Goal: Transaction & Acquisition: Purchase product/service

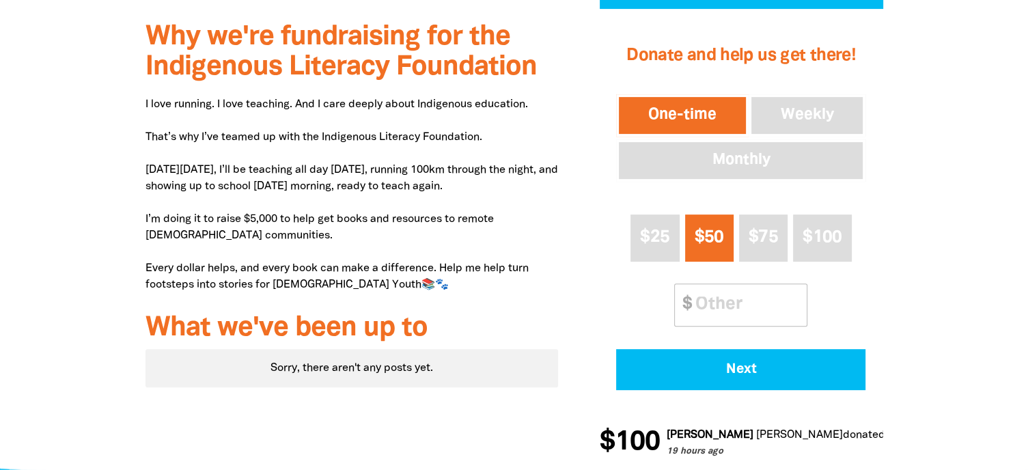
scroll to position [410, 0]
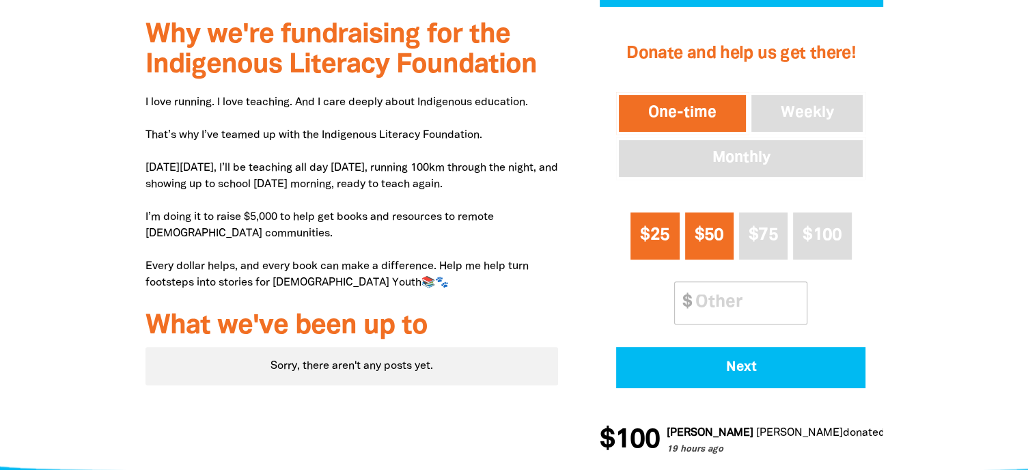
click at [670, 234] on span "$25" at bounding box center [654, 235] width 29 height 16
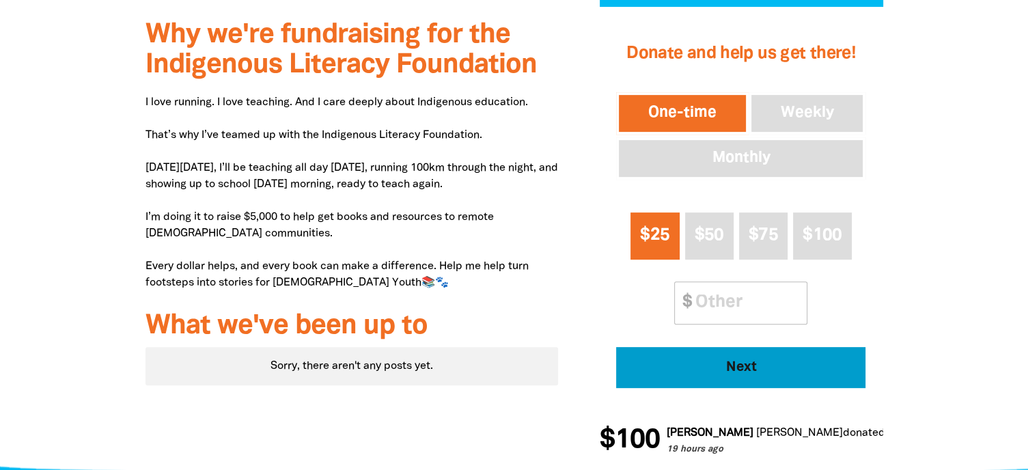
click at [747, 367] on span "Next" at bounding box center [741, 368] width 212 height 14
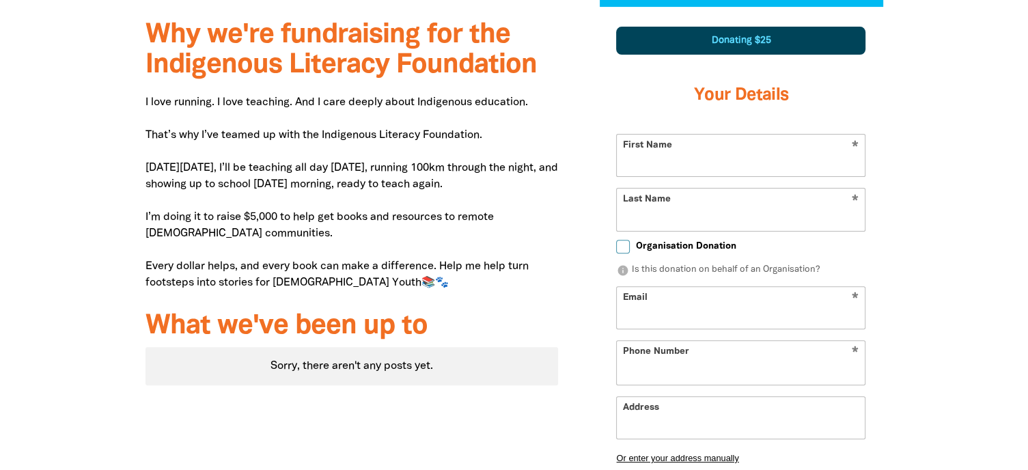
scroll to position [405, 0]
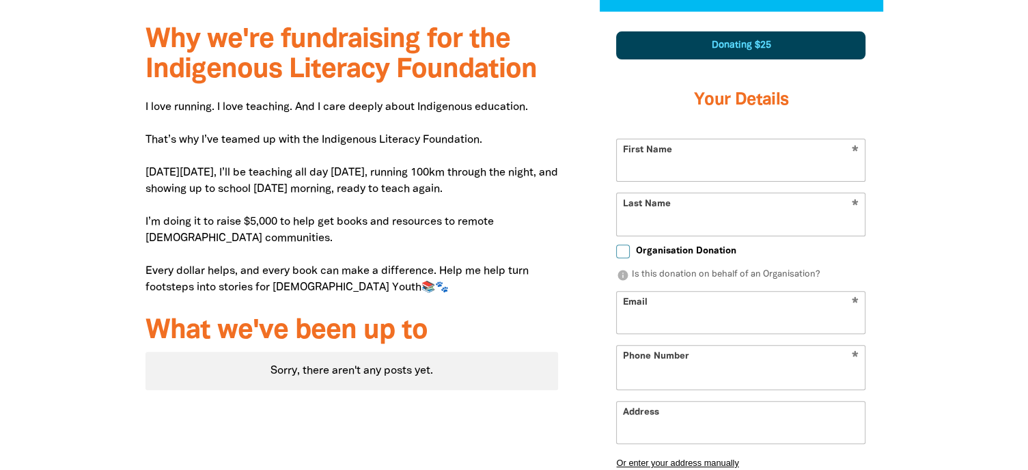
select select "AU"
click at [693, 161] on input "First Name" at bounding box center [741, 160] width 248 height 42
type input "Noni"
type input "[PERSON_NAME]"
type input "[EMAIL_ADDRESS][DOMAIN_NAME]"
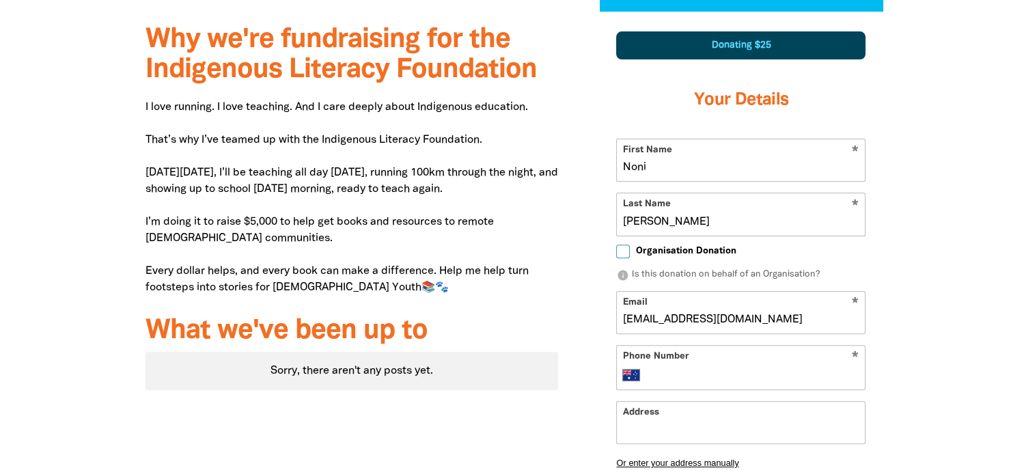
type input "0408 918 050"
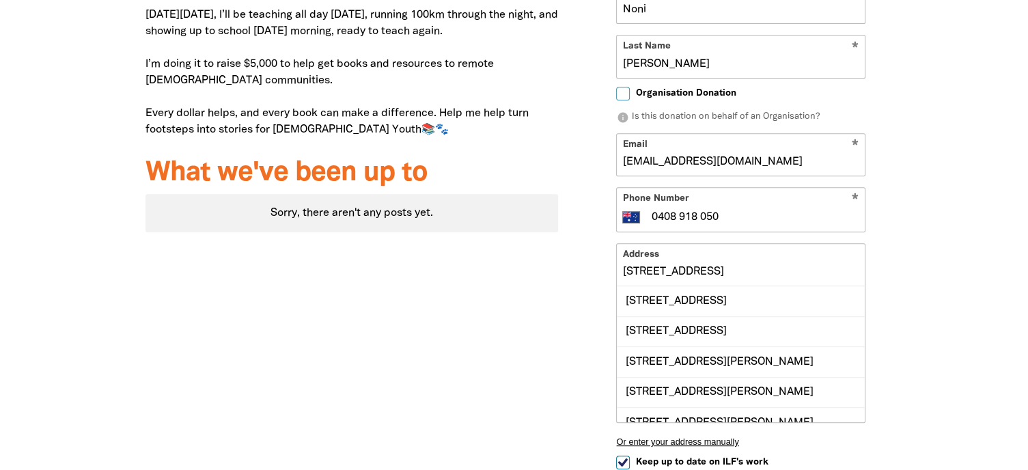
scroll to position [542, 0]
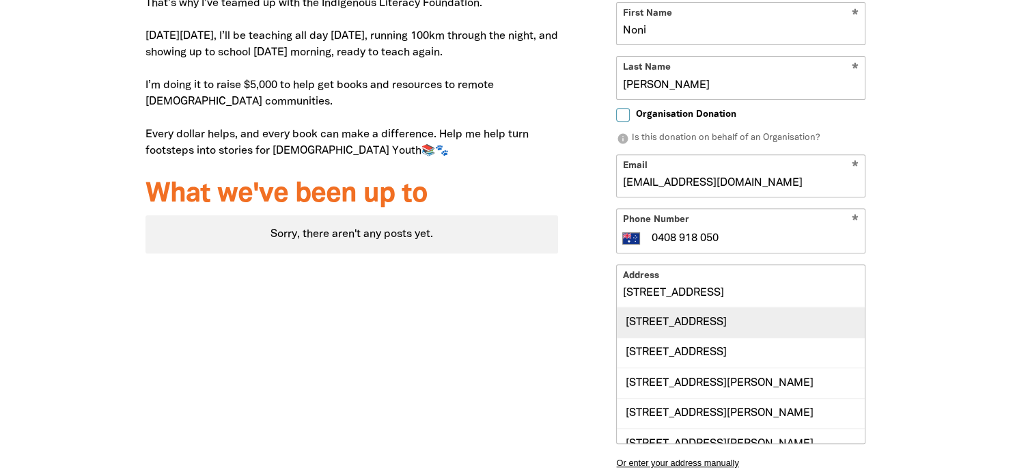
click at [707, 318] on div "[STREET_ADDRESS]" at bounding box center [741, 321] width 248 height 29
type input "[STREET_ADDRESS]"
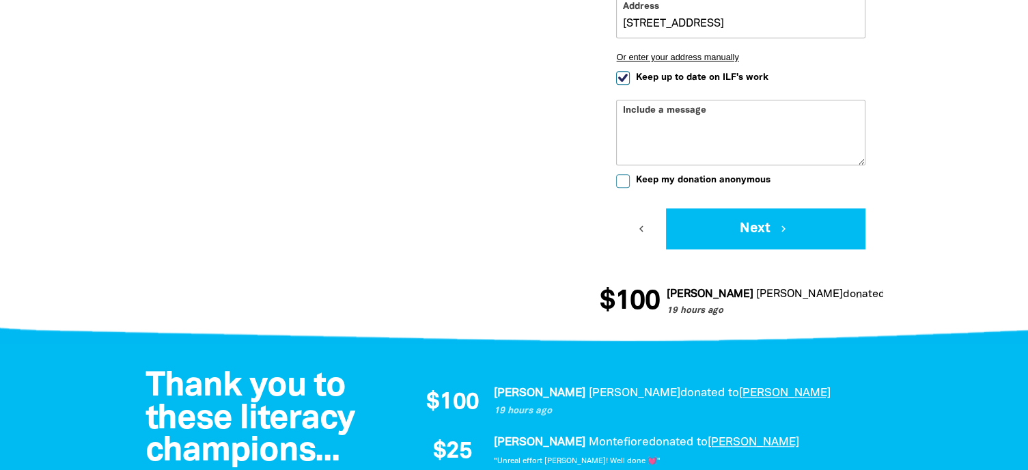
scroll to position [815, 0]
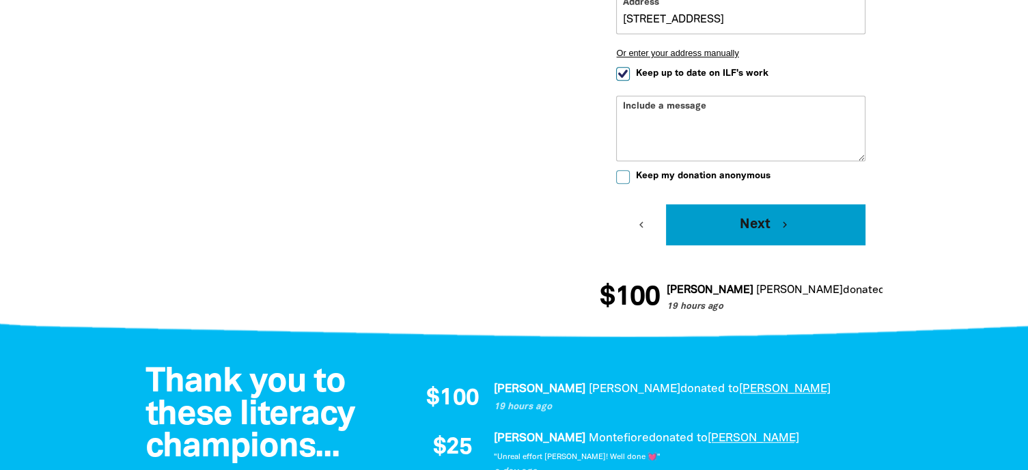
click at [754, 228] on button "Next chevron_right" at bounding box center [765, 224] width 199 height 41
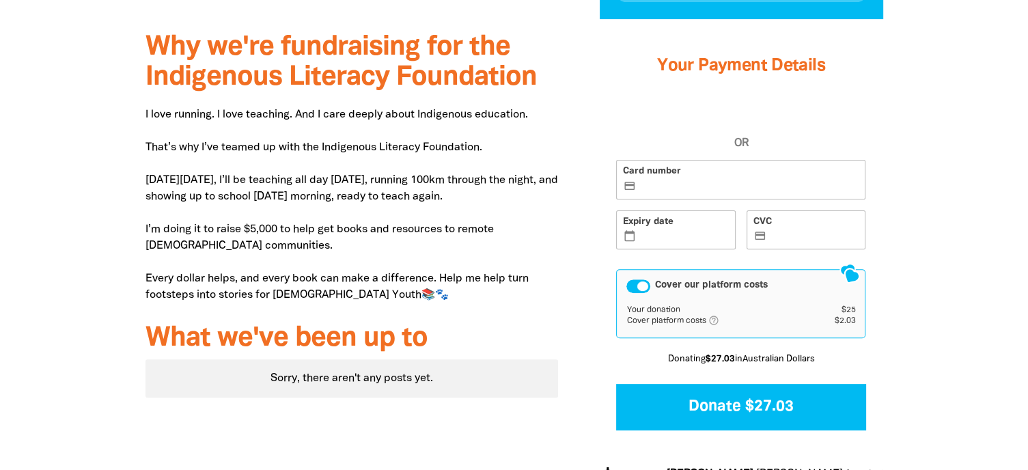
scroll to position [396, 0]
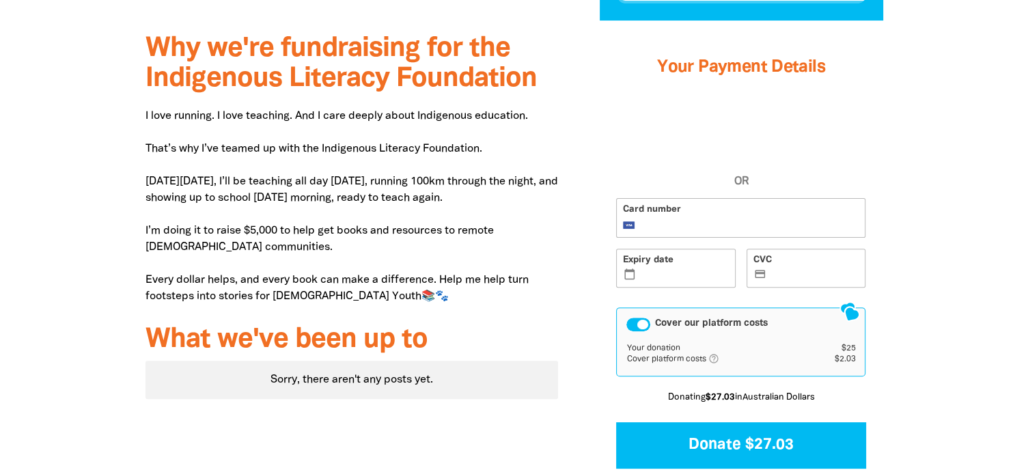
click at [780, 266] on label "CVC credit_card" at bounding box center [807, 269] width 120 height 40
click at [780, 269] on input "CVC credit_card" at bounding box center [814, 269] width 90 height 1
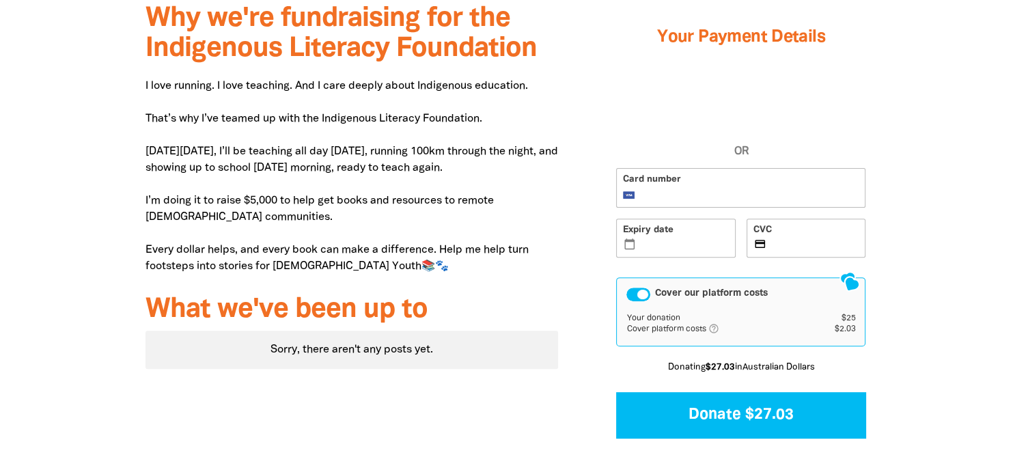
scroll to position [465, 0]
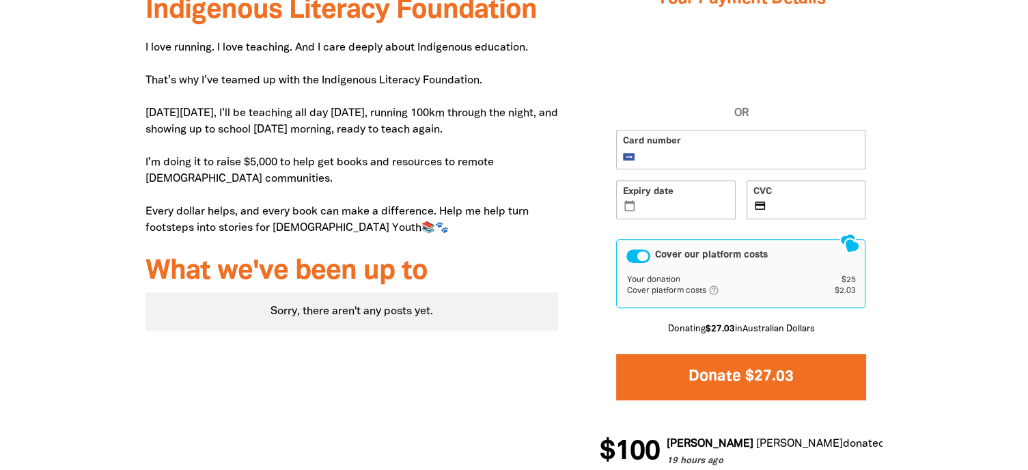
click at [738, 372] on button "Donate $27.03" at bounding box center [740, 377] width 249 height 46
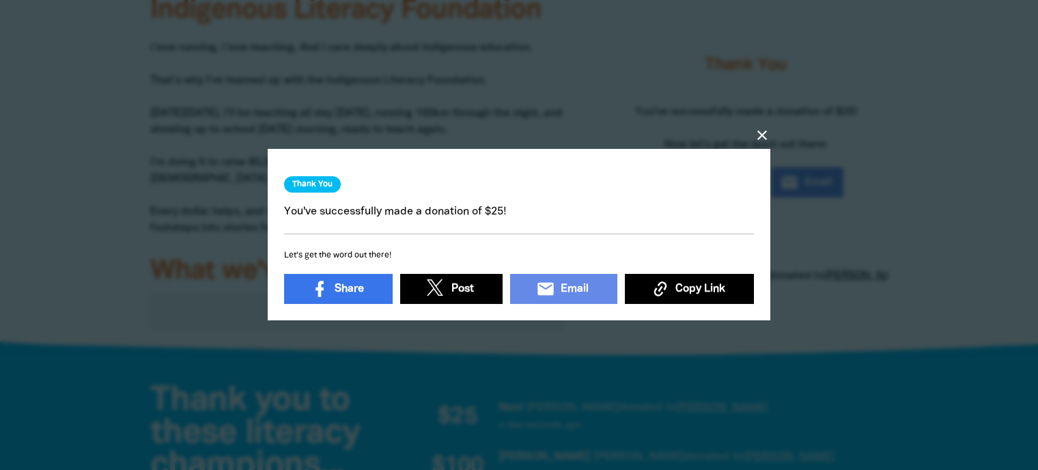
click at [760, 130] on icon "close" at bounding box center [762, 136] width 16 height 16
